Goal: Transaction & Acquisition: Book appointment/travel/reservation

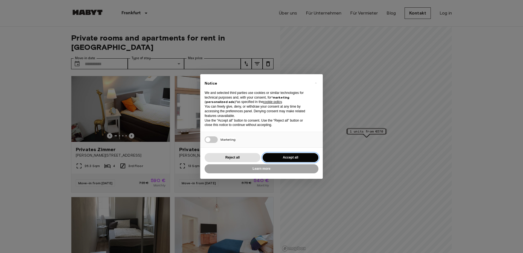
click at [294, 156] on button "Accept all" at bounding box center [291, 157] width 56 height 9
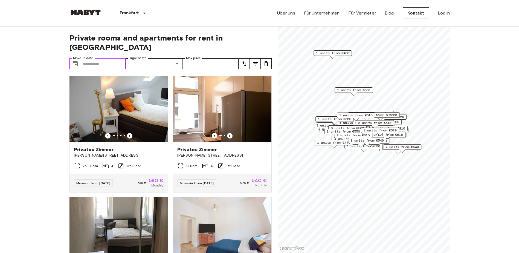
click at [121, 58] on input "Move-in date" at bounding box center [104, 63] width 43 height 11
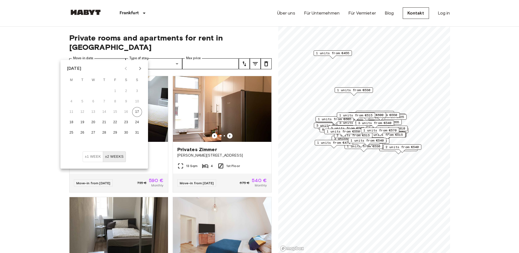
click at [141, 69] on icon "Next month" at bounding box center [140, 68] width 7 height 7
click at [71, 101] on button "6" at bounding box center [72, 102] width 10 height 10
type input "**********"
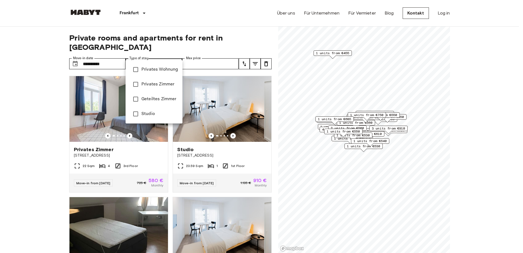
type input "**********"
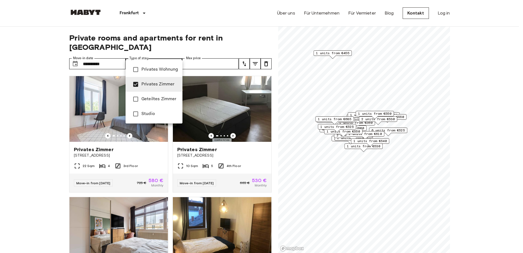
click at [43, 89] on div at bounding box center [261, 126] width 523 height 253
click at [176, 55] on div at bounding box center [261, 126] width 523 height 253
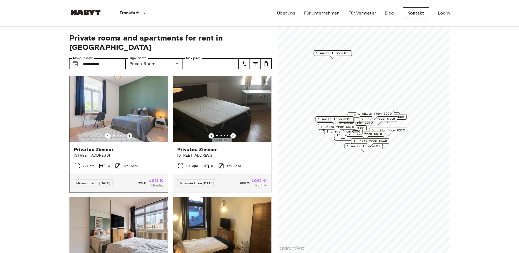
click at [129, 133] on icon "Previous image" at bounding box center [129, 135] width 5 height 5
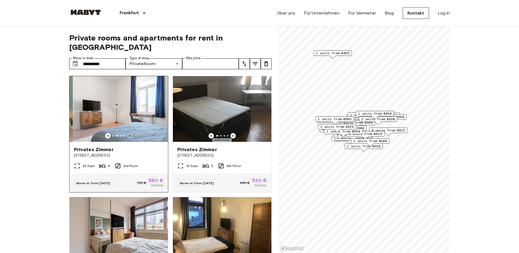
click at [129, 133] on icon "Previous image" at bounding box center [129, 135] width 5 height 5
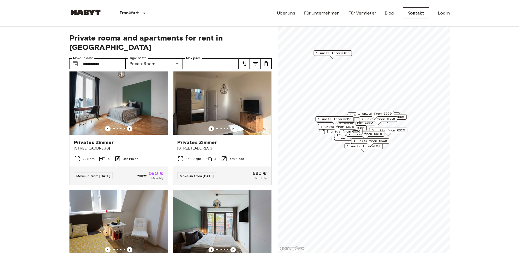
scroll to position [971, 0]
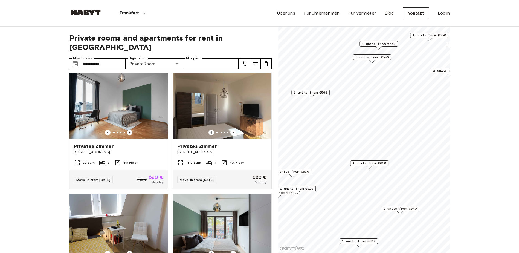
scroll to position [476, 0]
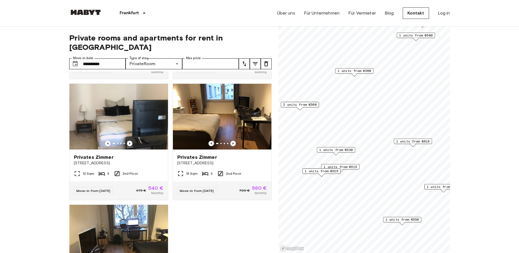
scroll to position [566, 0]
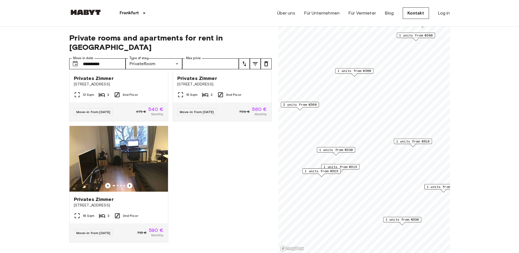
click at [347, 150] on span "1 units from €530" at bounding box center [335, 149] width 33 height 5
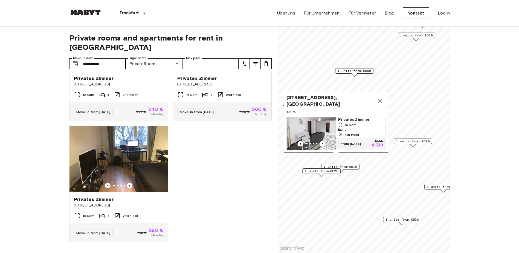
click at [311, 125] on img "Map marker" at bounding box center [311, 133] width 49 height 33
click at [382, 97] on icon "Map marker" at bounding box center [380, 100] width 7 height 7
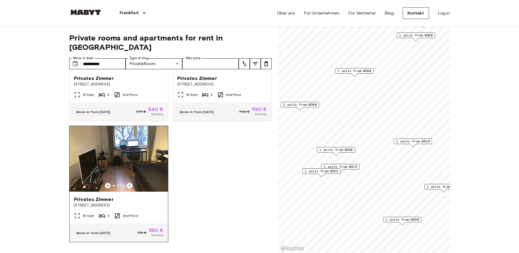
click at [134, 160] on img at bounding box center [119, 159] width 99 height 66
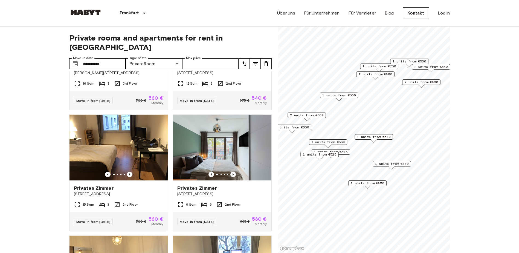
scroll to position [600, 0]
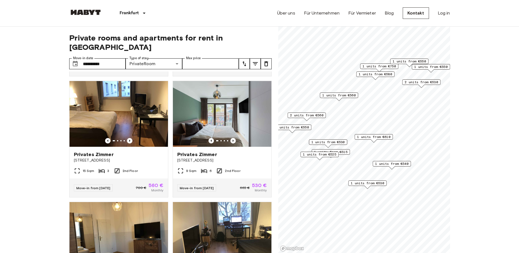
click at [368, 140] on div "1 units from €610" at bounding box center [374, 138] width 38 height 8
click at [371, 135] on span "1 units from €610" at bounding box center [373, 136] width 33 height 5
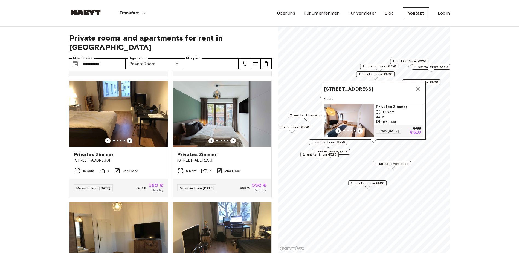
click at [354, 108] on img "Map marker" at bounding box center [349, 120] width 49 height 33
click at [418, 86] on icon "Map marker" at bounding box center [418, 89] width 7 height 7
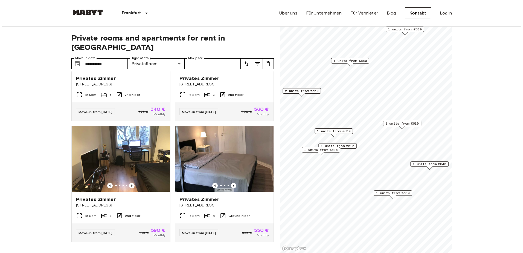
scroll to position [443, 0]
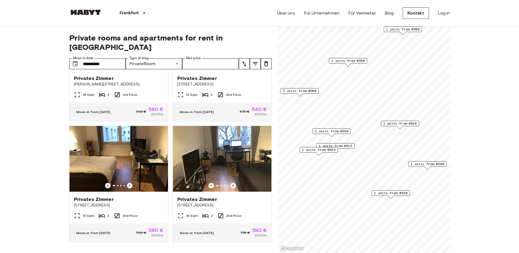
click at [345, 134] on div "1 units from €530" at bounding box center [332, 132] width 38 height 8
click at [337, 130] on span "1 units from €530" at bounding box center [331, 131] width 33 height 5
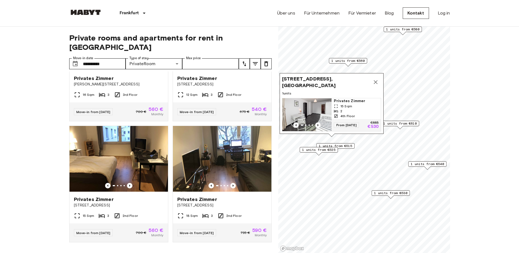
click at [314, 99] on img "Map marker" at bounding box center [306, 114] width 49 height 33
click at [344, 146] on span "1 units from €515" at bounding box center [335, 145] width 33 height 5
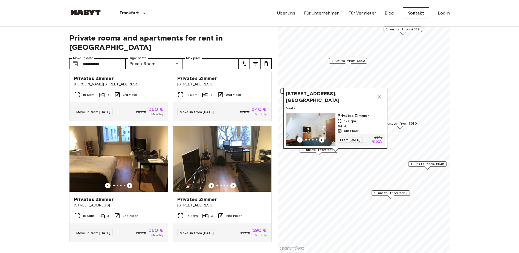
click at [323, 126] on img "Map marker" at bounding box center [310, 129] width 49 height 33
click at [379, 94] on icon "Map marker" at bounding box center [379, 97] width 7 height 7
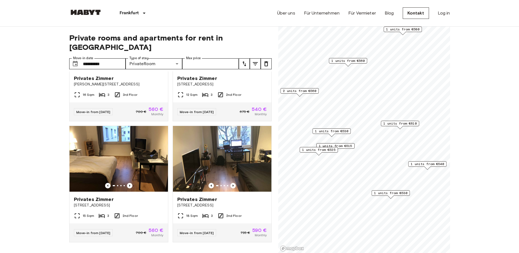
click at [320, 150] on span "1 units from €525" at bounding box center [318, 149] width 33 height 5
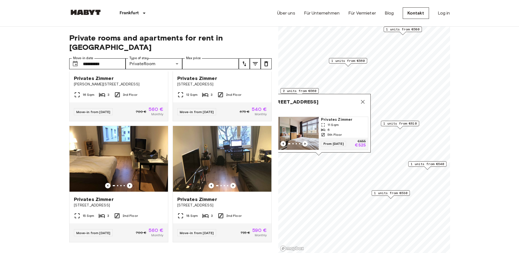
click at [319, 99] on span "Am Hauptbahnhof 8, 60329 Frankfurt, GER" at bounding box center [293, 102] width 49 height 7
click at [314, 105] on div "Am Hauptbahnhof 8, 60329 Frankfurt, GER 1 units Privates Zimmer 11 Sqm 6 5th Fl…" at bounding box center [319, 123] width 104 height 59
click at [304, 128] on img "Map marker" at bounding box center [294, 133] width 49 height 33
click at [364, 99] on icon "Map marker" at bounding box center [363, 102] width 7 height 7
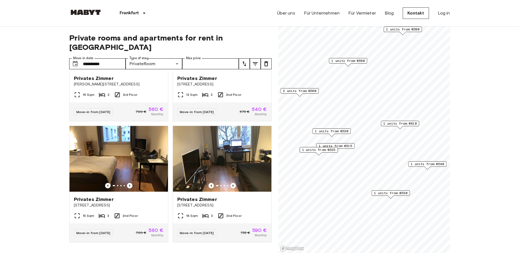
click at [400, 124] on span "1 units from €610" at bounding box center [399, 123] width 33 height 5
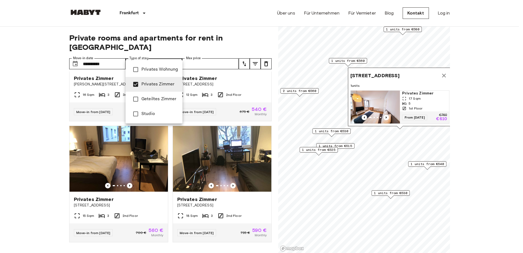
click at [163, 86] on span "Privates Zimmer" at bounding box center [159, 84] width 37 height 7
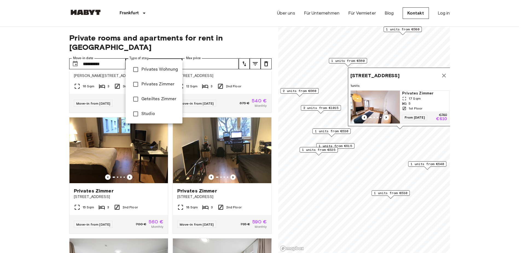
scroll to position [476, 0]
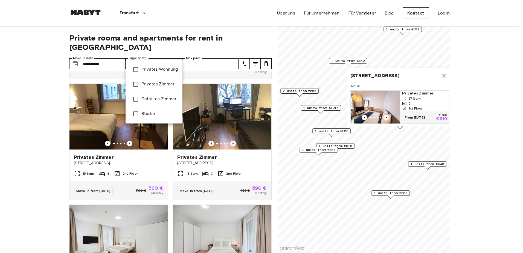
click at [157, 99] on span "Geteiltes Zimmer" at bounding box center [159, 99] width 37 height 7
type input "**********"
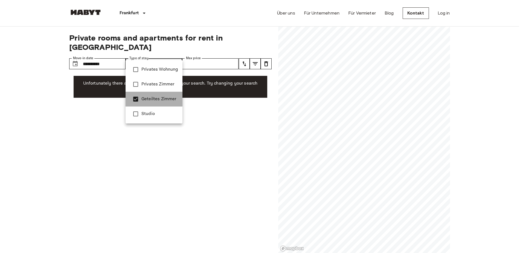
click at [152, 99] on span "Geteiltes Zimmer" at bounding box center [159, 99] width 37 height 7
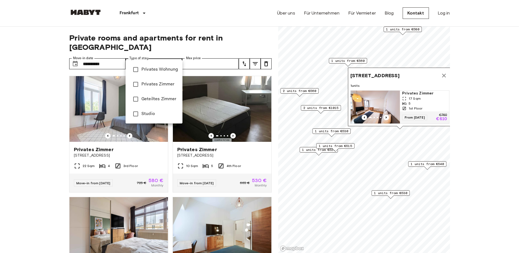
click at [145, 113] on span "Studio" at bounding box center [159, 114] width 37 height 7
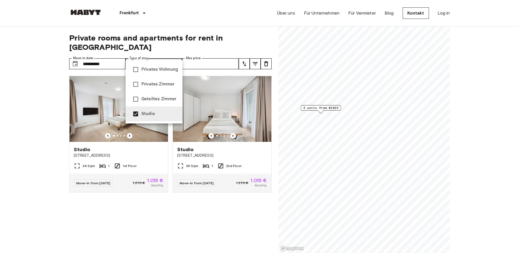
type input "******"
click at [145, 113] on span "Studio" at bounding box center [159, 114] width 37 height 7
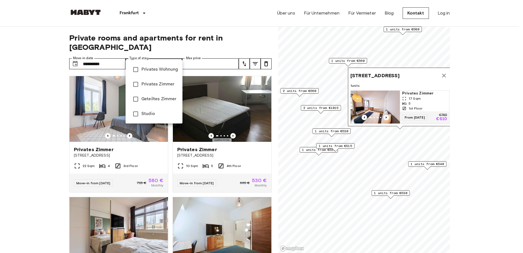
click at [157, 64] on li "Privates Wohnung" at bounding box center [154, 69] width 57 height 15
type input "**********"
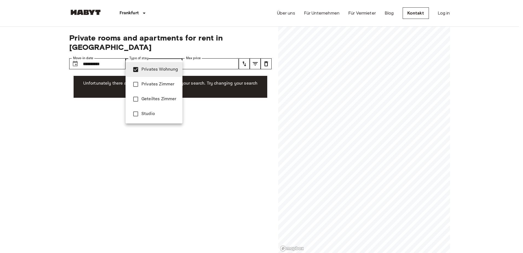
click at [156, 68] on span "Privates Wohnung" at bounding box center [159, 69] width 37 height 7
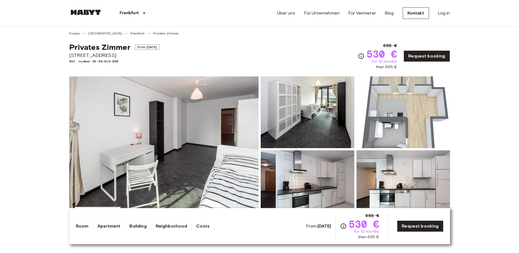
click at [99, 227] on link "Apartment" at bounding box center [108, 226] width 23 height 7
click at [83, 227] on link "Room" at bounding box center [82, 226] width 13 height 7
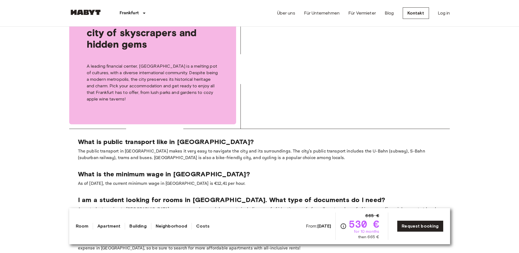
scroll to position [442, 0]
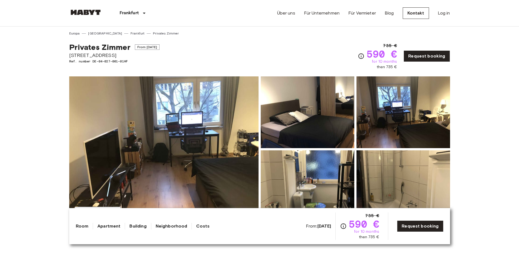
click at [217, 150] on img at bounding box center [163, 149] width 189 height 146
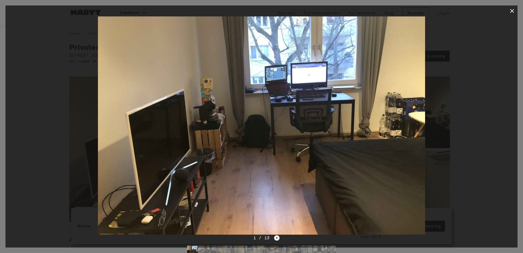
click at [277, 239] on icon "Next image" at bounding box center [276, 237] width 5 height 5
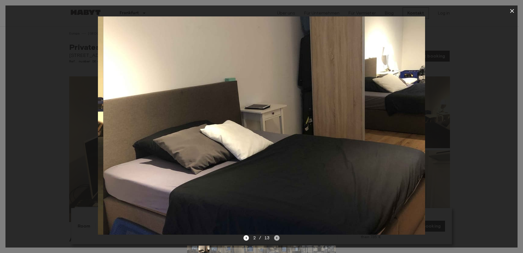
click at [277, 239] on icon "Next image" at bounding box center [276, 237] width 5 height 5
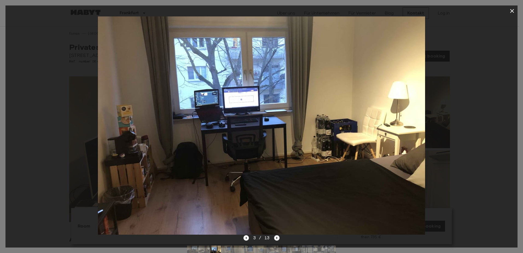
click at [277, 239] on icon "Next image" at bounding box center [276, 237] width 5 height 5
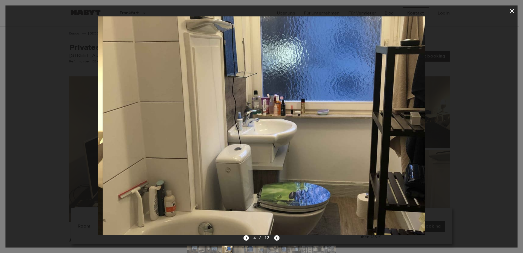
click at [277, 239] on icon "Next image" at bounding box center [276, 237] width 5 height 5
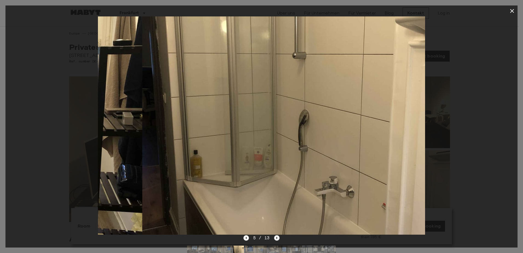
click at [277, 239] on icon "Next image" at bounding box center [276, 237] width 5 height 5
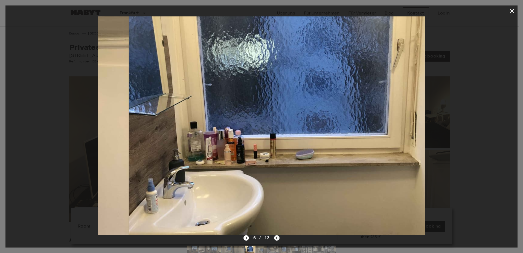
click at [277, 239] on icon "Next image" at bounding box center [276, 237] width 5 height 5
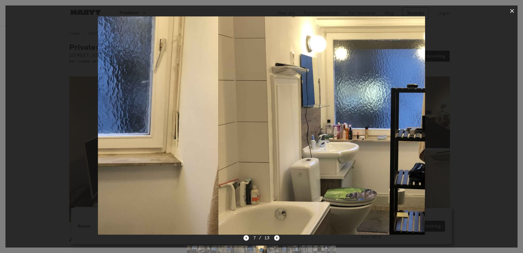
click at [277, 239] on icon "Next image" at bounding box center [276, 237] width 5 height 5
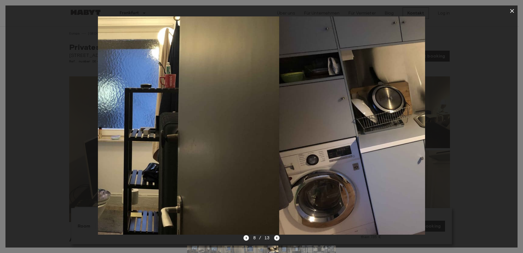
click at [277, 239] on icon "Next image" at bounding box center [276, 237] width 5 height 5
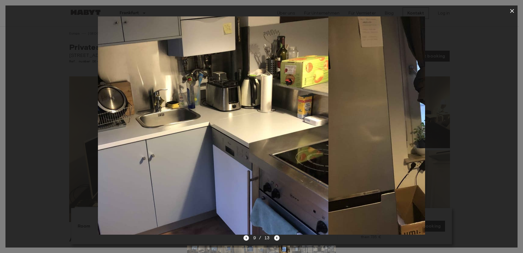
click at [277, 239] on icon "Next image" at bounding box center [276, 237] width 5 height 5
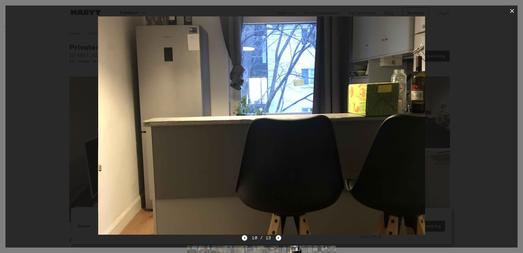
click at [511, 12] on icon "button" at bounding box center [512, 11] width 4 height 4
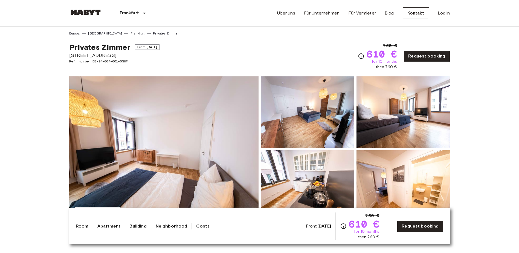
click at [163, 162] on img at bounding box center [163, 149] width 189 height 146
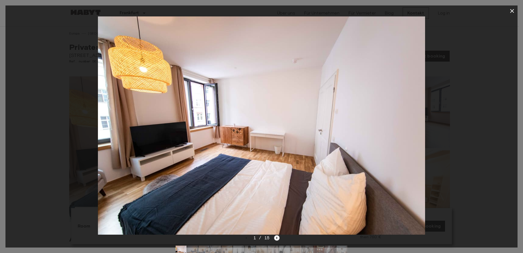
click at [277, 238] on icon "Next image" at bounding box center [277, 238] width 1 height 2
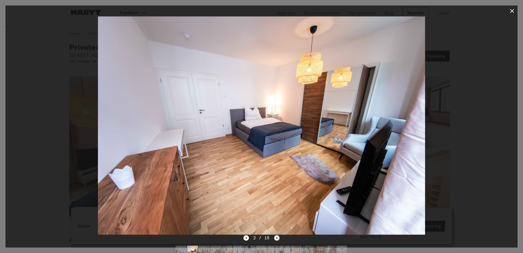
click at [277, 238] on icon "Next image" at bounding box center [277, 238] width 1 height 2
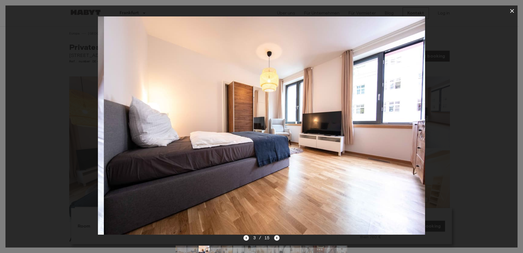
click at [277, 238] on icon "Next image" at bounding box center [277, 238] width 1 height 2
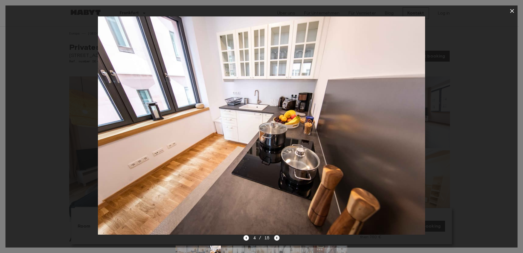
click at [277, 238] on icon "Next image" at bounding box center [277, 238] width 1 height 2
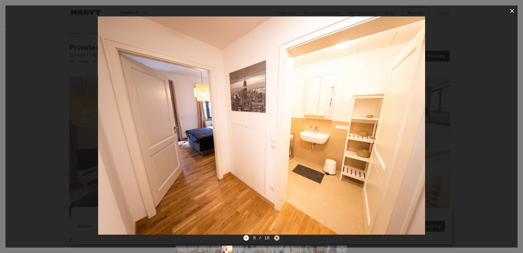
click at [277, 238] on icon "Next image" at bounding box center [277, 238] width 1 height 2
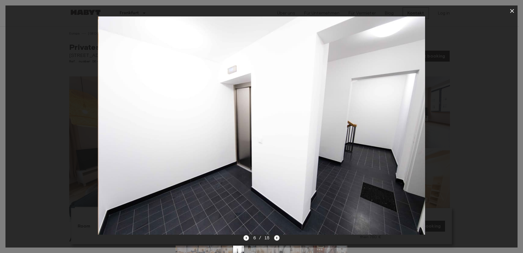
click at [277, 238] on icon "Next image" at bounding box center [277, 238] width 1 height 2
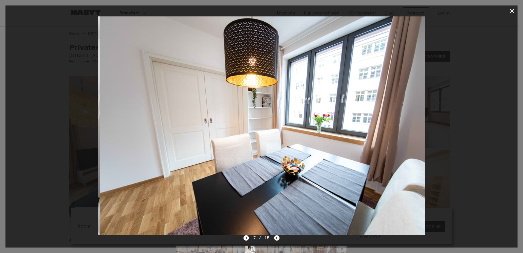
click at [277, 238] on icon "Next image" at bounding box center [277, 238] width 1 height 2
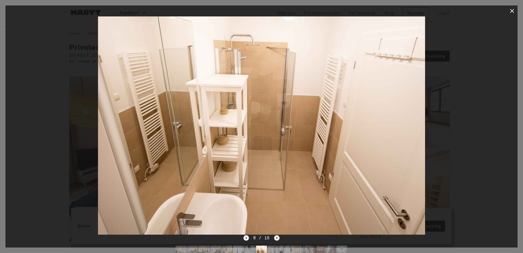
click at [277, 238] on icon "Next image" at bounding box center [277, 238] width 1 height 2
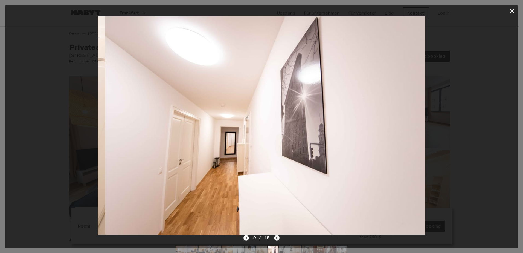
click at [277, 238] on icon "Next image" at bounding box center [277, 238] width 1 height 2
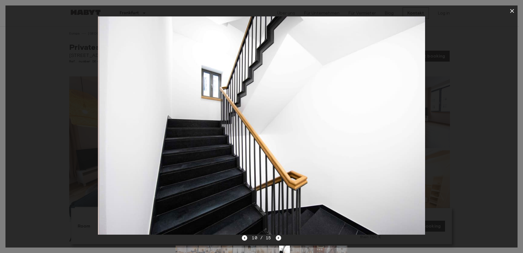
click at [277, 238] on icon "Next image" at bounding box center [278, 237] width 5 height 5
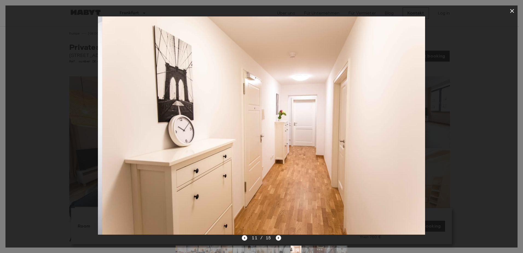
click at [277, 238] on icon "Next image" at bounding box center [278, 237] width 5 height 5
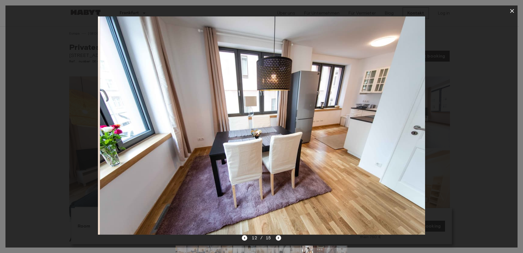
click at [277, 238] on icon "Next image" at bounding box center [278, 237] width 5 height 5
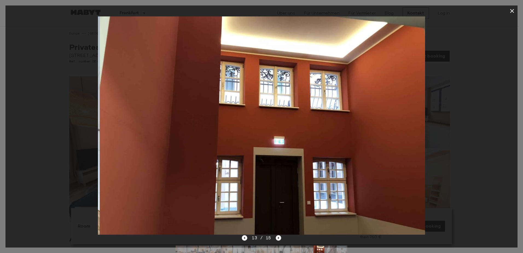
click at [277, 238] on icon "Next image" at bounding box center [278, 237] width 5 height 5
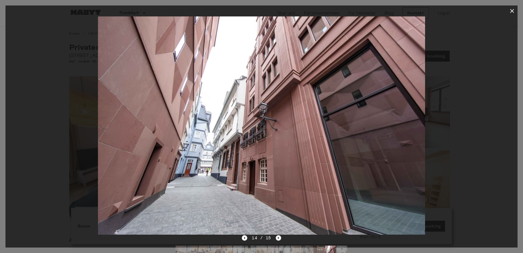
click at [277, 238] on icon "Next image" at bounding box center [278, 237] width 5 height 5
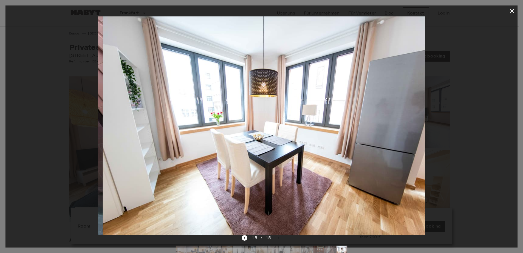
click at [276, 238] on div "15 / 15" at bounding box center [261, 238] width 39 height 7
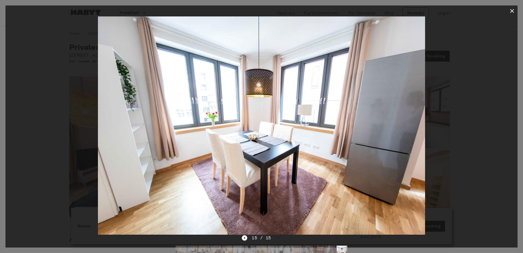
click at [514, 10] on icon "button" at bounding box center [512, 11] width 4 height 4
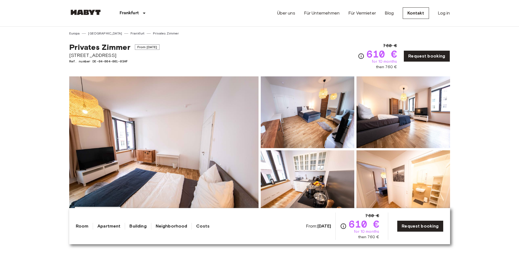
click at [217, 178] on img at bounding box center [163, 149] width 189 height 146
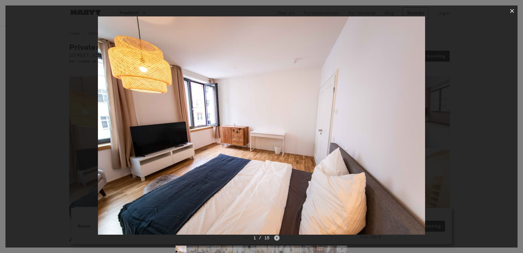
click at [276, 236] on icon "Next image" at bounding box center [276, 237] width 5 height 5
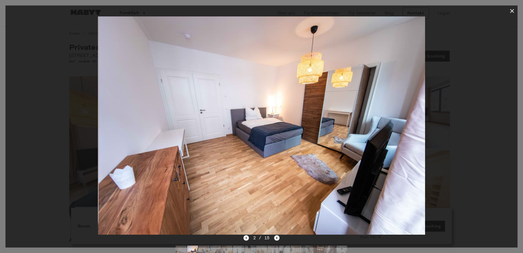
click at [276, 237] on icon "Next image" at bounding box center [276, 237] width 5 height 5
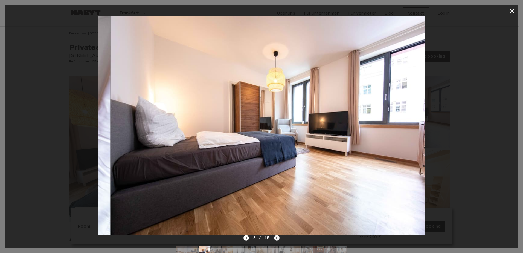
click at [276, 237] on icon "Next image" at bounding box center [276, 237] width 5 height 5
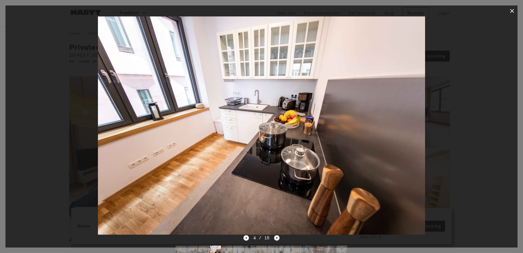
click at [276, 237] on icon "Next image" at bounding box center [276, 237] width 5 height 5
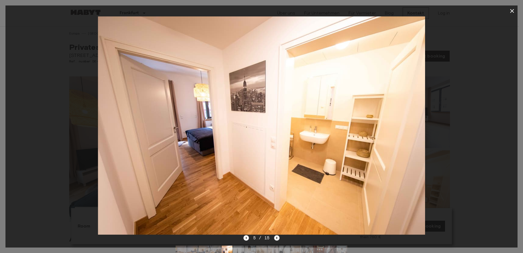
click at [276, 237] on icon "Next image" at bounding box center [276, 237] width 5 height 5
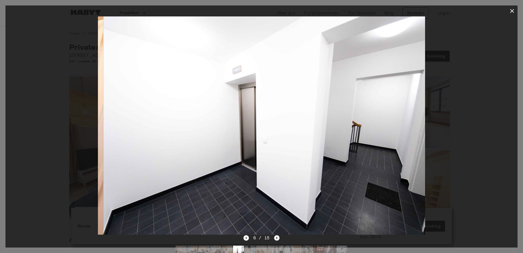
click at [276, 237] on icon "Next image" at bounding box center [276, 237] width 5 height 5
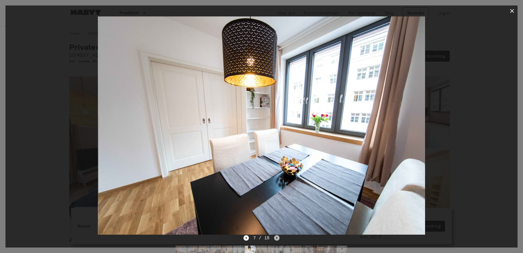
click at [276, 237] on icon "Next image" at bounding box center [276, 237] width 5 height 5
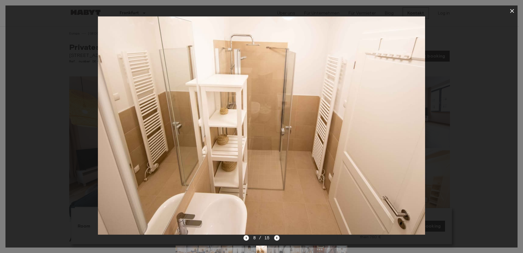
click at [276, 237] on icon "Next image" at bounding box center [276, 237] width 5 height 5
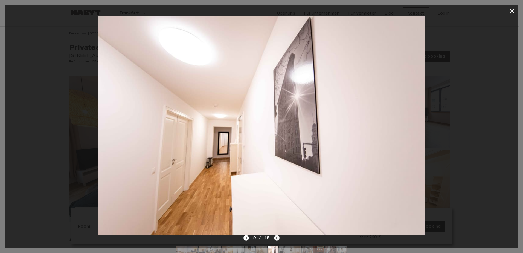
click at [277, 237] on icon "Next image" at bounding box center [277, 238] width 1 height 2
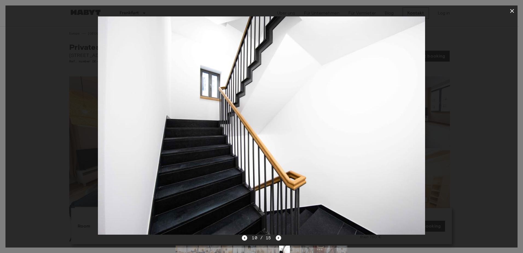
click at [276, 237] on icon "Next image" at bounding box center [278, 237] width 5 height 5
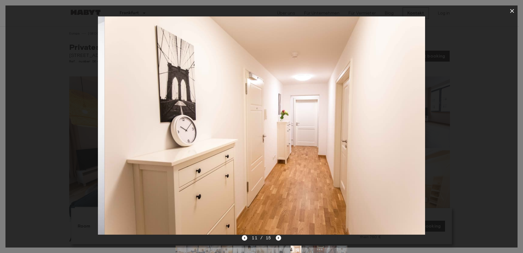
click at [276, 237] on icon "Next image" at bounding box center [278, 237] width 5 height 5
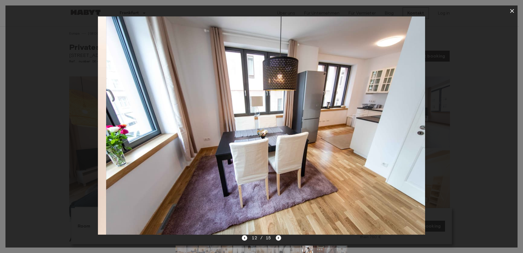
click at [276, 237] on icon "Next image" at bounding box center [278, 237] width 5 height 5
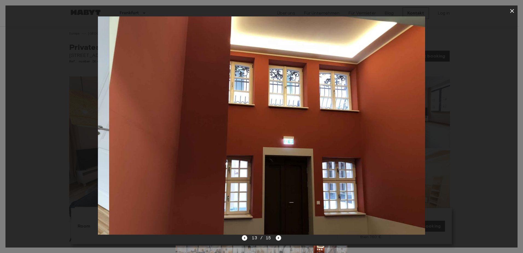
click at [276, 237] on icon "Next image" at bounding box center [278, 237] width 5 height 5
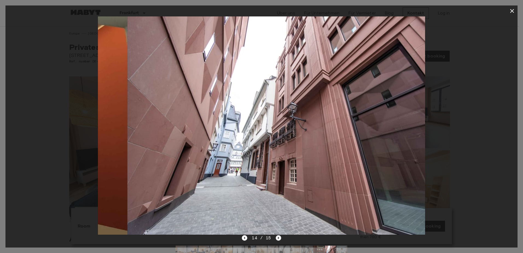
click at [276, 237] on icon "Next image" at bounding box center [278, 237] width 5 height 5
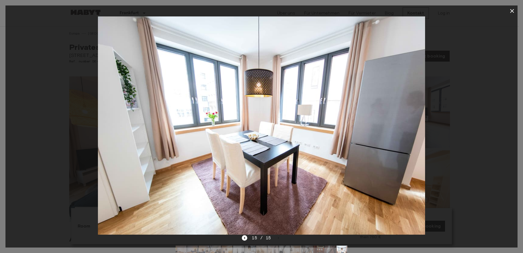
click at [513, 13] on icon "button" at bounding box center [512, 11] width 7 height 7
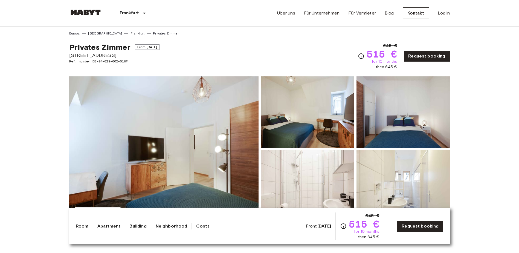
click at [209, 158] on img at bounding box center [163, 149] width 189 height 146
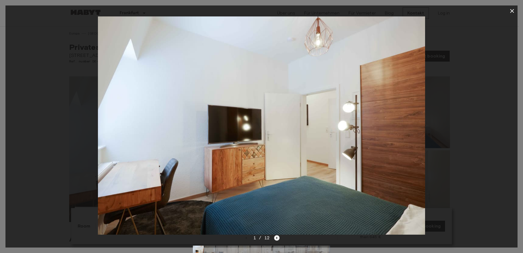
click at [275, 238] on icon "Next image" at bounding box center [276, 237] width 5 height 5
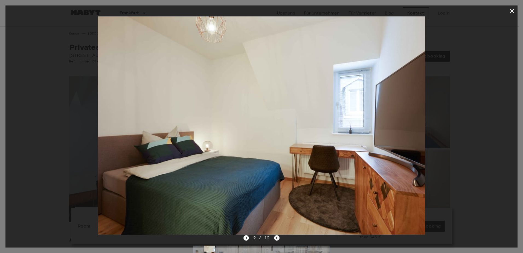
click at [275, 238] on icon "Next image" at bounding box center [276, 237] width 5 height 5
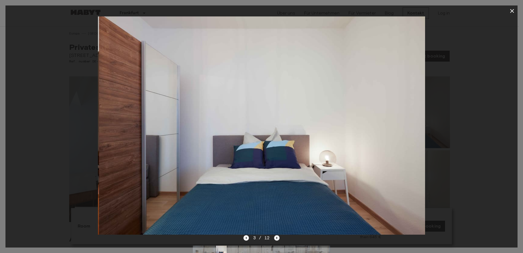
click at [275, 238] on icon "Next image" at bounding box center [276, 237] width 5 height 5
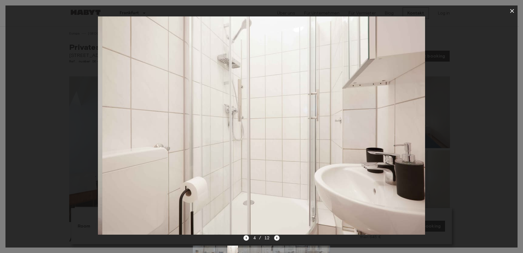
click at [275, 238] on icon "Next image" at bounding box center [276, 237] width 5 height 5
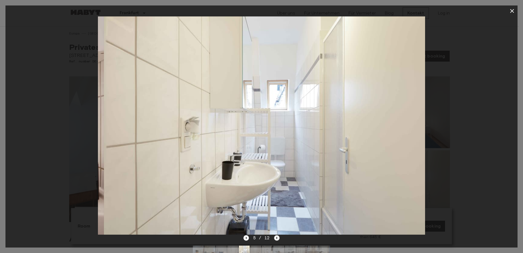
click at [275, 238] on icon "Next image" at bounding box center [276, 237] width 5 height 5
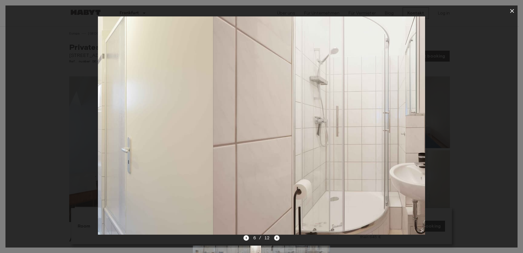
click at [275, 238] on icon "Next image" at bounding box center [276, 237] width 5 height 5
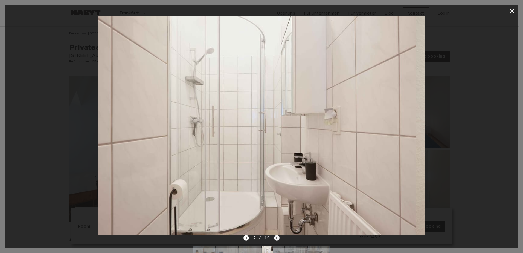
click at [275, 238] on icon "Next image" at bounding box center [276, 237] width 5 height 5
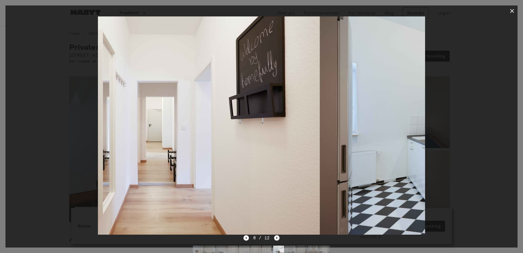
click at [275, 238] on icon "Next image" at bounding box center [276, 237] width 5 height 5
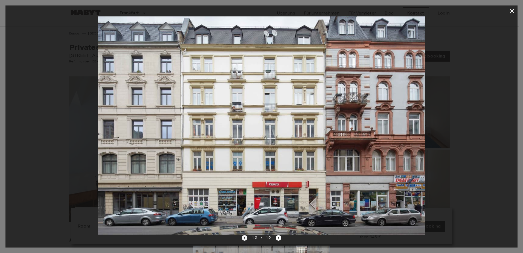
click at [247, 237] on icon "Previous image" at bounding box center [244, 237] width 5 height 5
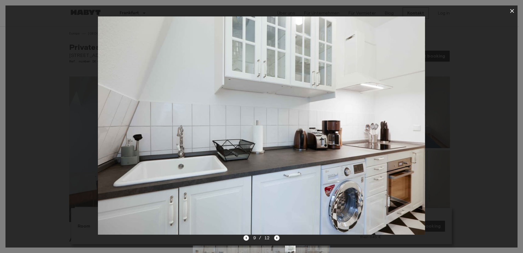
click at [277, 239] on icon "Next image" at bounding box center [277, 238] width 1 height 2
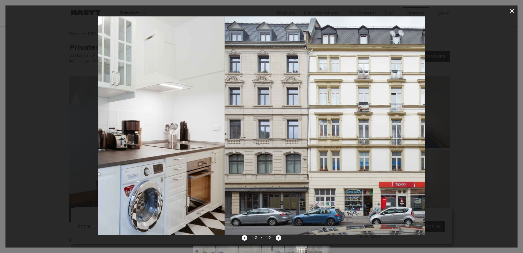
click at [276, 239] on icon "Next image" at bounding box center [278, 237] width 5 height 5
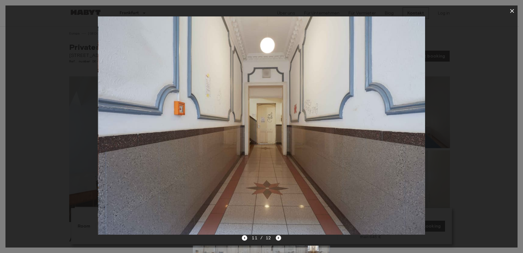
click at [276, 239] on icon "Next image" at bounding box center [278, 237] width 5 height 5
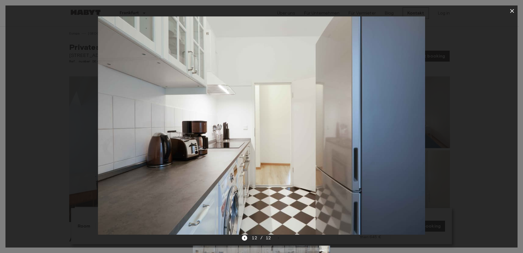
click at [516, 9] on button "button" at bounding box center [512, 10] width 11 height 11
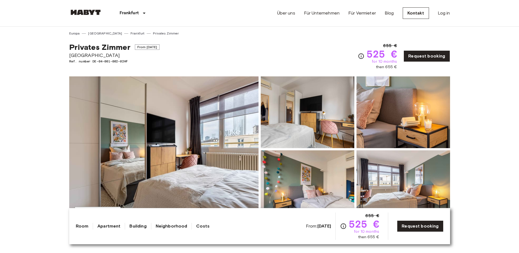
click at [195, 156] on img at bounding box center [163, 149] width 189 height 146
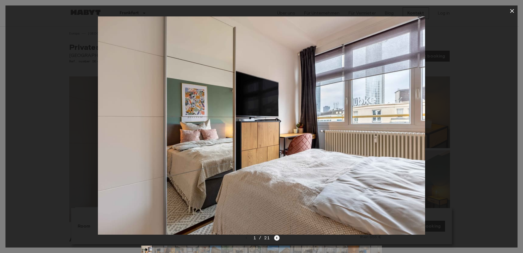
click at [277, 238] on icon "Next image" at bounding box center [277, 238] width 1 height 2
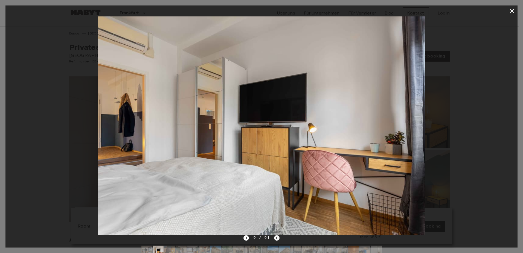
click at [277, 238] on icon "Next image" at bounding box center [277, 238] width 1 height 2
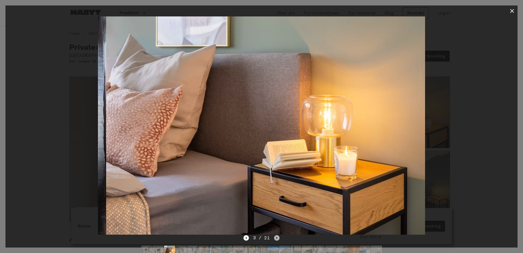
click at [277, 238] on icon "Next image" at bounding box center [277, 238] width 1 height 2
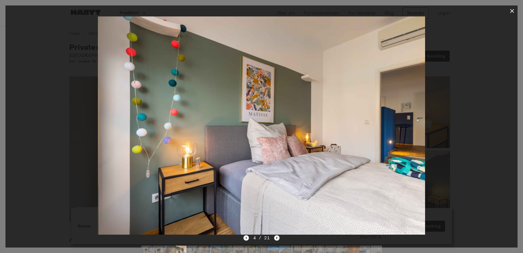
click at [277, 238] on icon "Next image" at bounding box center [277, 238] width 1 height 2
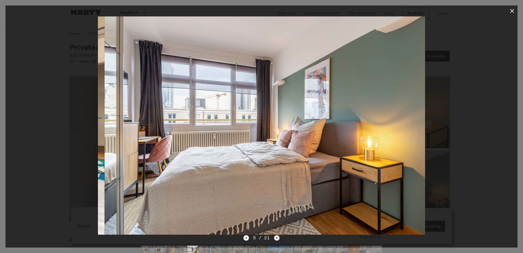
click at [277, 238] on icon "Next image" at bounding box center [277, 238] width 1 height 2
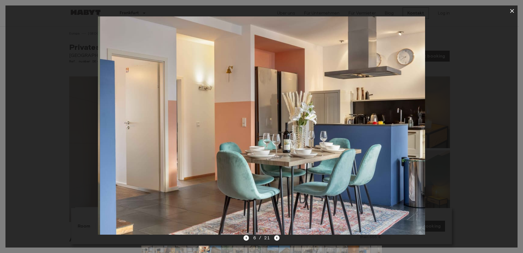
click at [277, 238] on icon "Next image" at bounding box center [277, 238] width 1 height 2
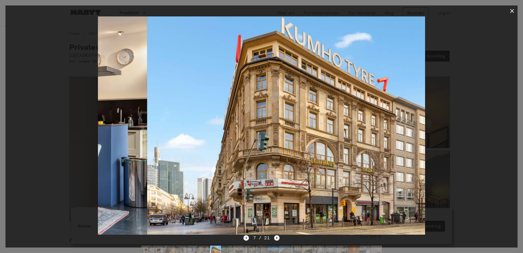
click at [277, 238] on icon "Next image" at bounding box center [277, 238] width 1 height 2
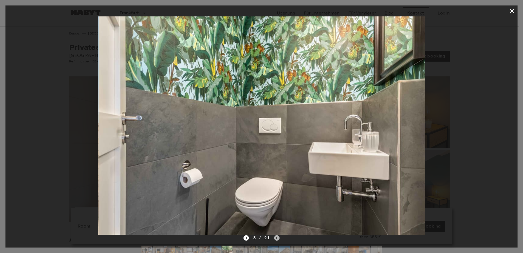
click at [277, 238] on icon "Next image" at bounding box center [277, 238] width 1 height 2
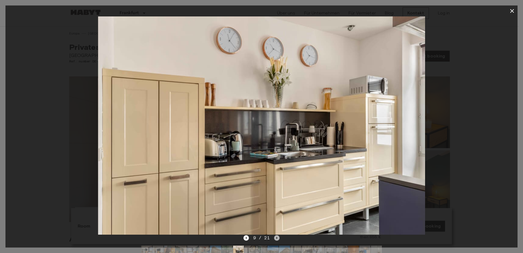
click at [277, 238] on icon "Next image" at bounding box center [277, 238] width 1 height 2
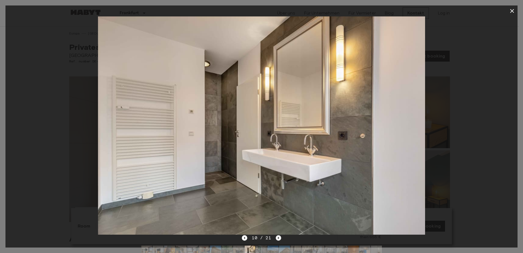
click at [277, 238] on icon "Next image" at bounding box center [278, 237] width 5 height 5
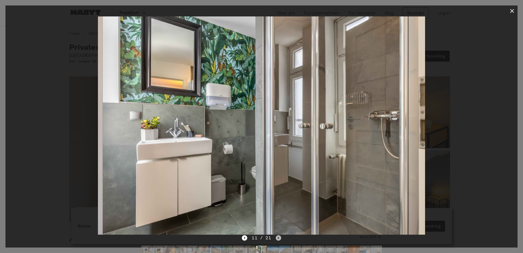
click at [277, 238] on icon "Next image" at bounding box center [278, 237] width 5 height 5
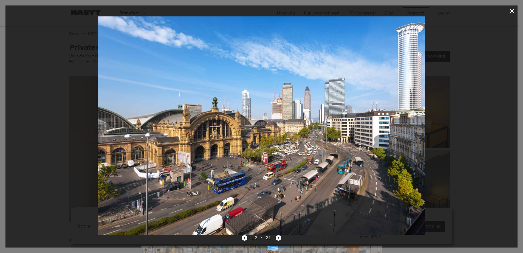
click at [277, 238] on icon "Next image" at bounding box center [278, 237] width 5 height 5
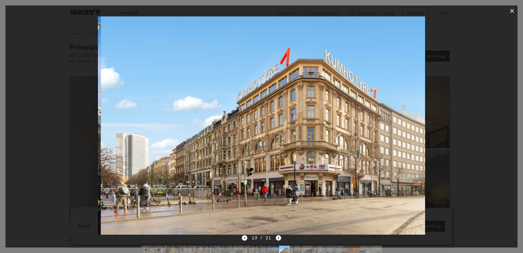
click at [277, 238] on icon "Next image" at bounding box center [278, 237] width 5 height 5
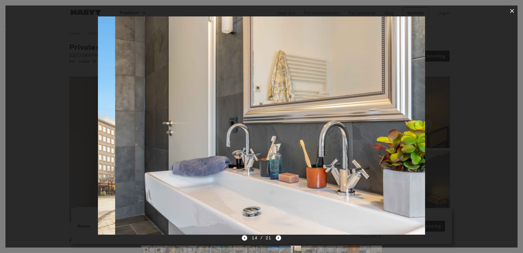
click at [277, 238] on icon "Next image" at bounding box center [278, 237] width 5 height 5
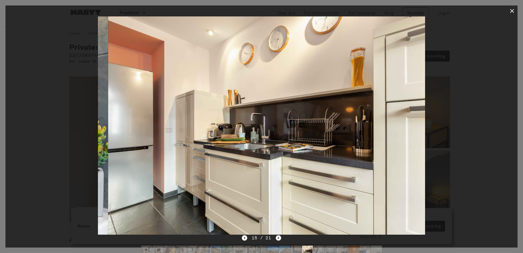
click at [277, 238] on icon "Next image" at bounding box center [278, 237] width 5 height 5
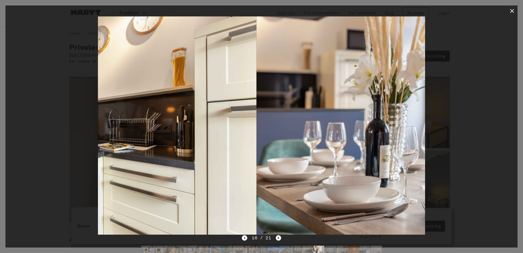
click at [277, 238] on icon "Next image" at bounding box center [278, 237] width 5 height 5
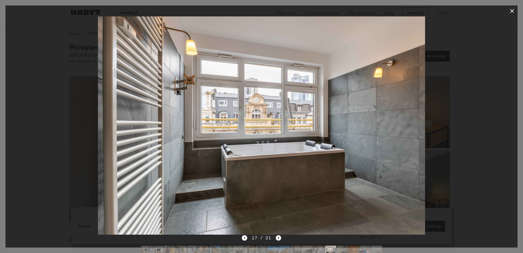
click at [277, 238] on icon "Next image" at bounding box center [278, 237] width 5 height 5
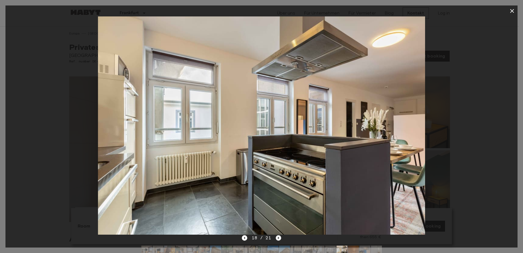
click at [277, 238] on icon "Next image" at bounding box center [278, 237] width 5 height 5
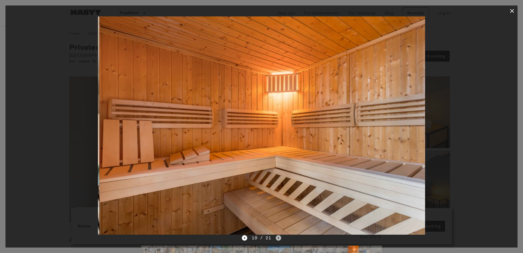
click at [277, 238] on icon "Next image" at bounding box center [278, 237] width 5 height 5
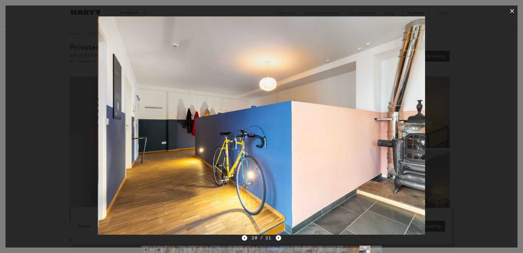
click at [277, 238] on icon "Next image" at bounding box center [278, 237] width 5 height 5
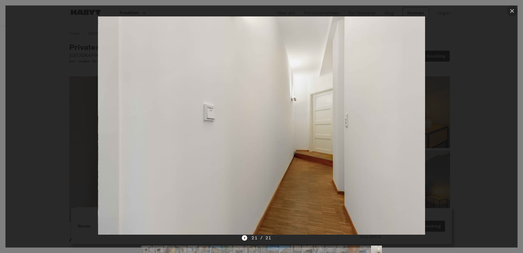
click at [512, 13] on icon "button" at bounding box center [512, 11] width 7 height 7
